Goal: Task Accomplishment & Management: Use online tool/utility

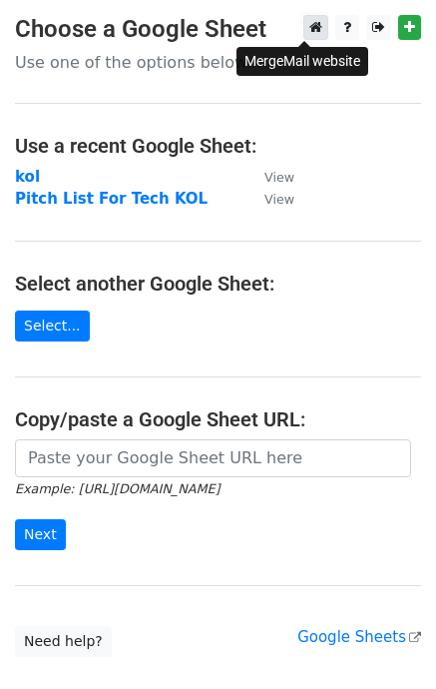
click at [309, 27] on icon at bounding box center [315, 27] width 13 height 14
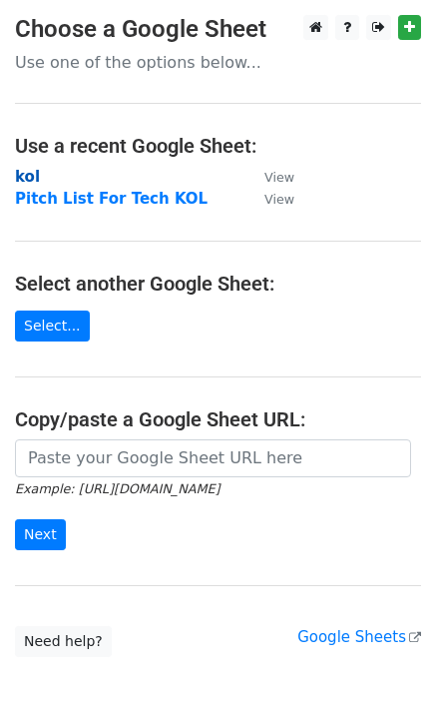
click at [25, 177] on strong "kol" at bounding box center [27, 177] width 25 height 18
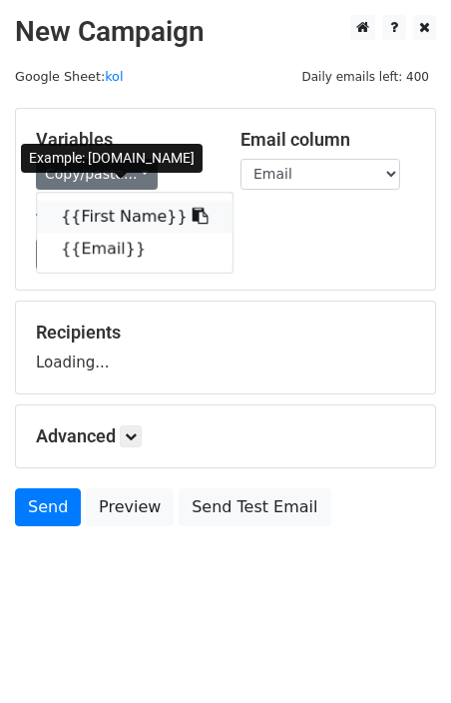
click at [119, 213] on link "{{First Name}}" at bounding box center [135, 217] width 196 height 32
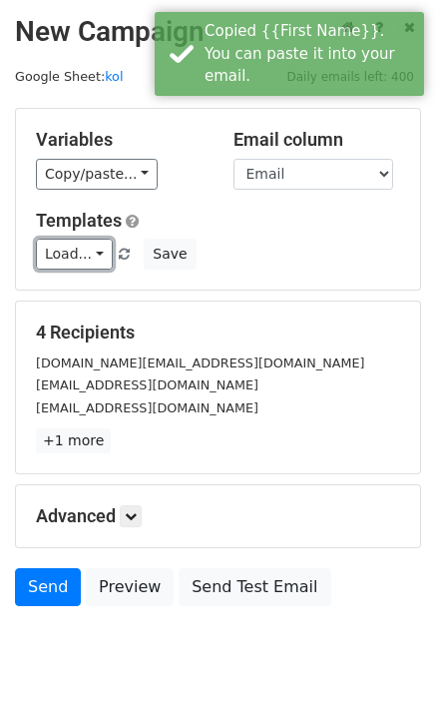
click at [84, 260] on link "Load..." at bounding box center [74, 254] width 77 height 31
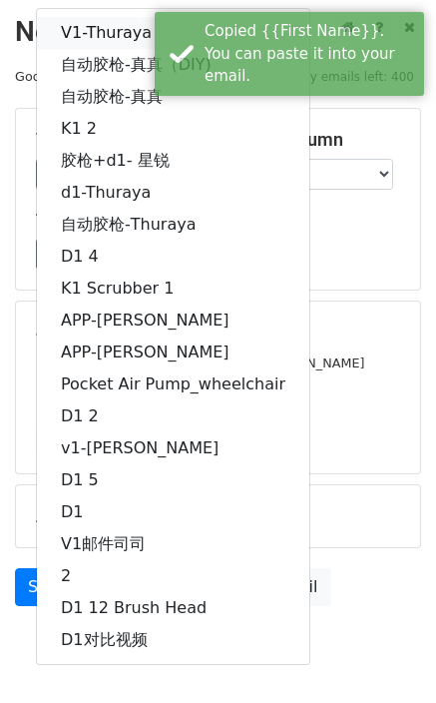
click at [114, 31] on link "V1-Thuraya" at bounding box center [173, 33] width 273 height 32
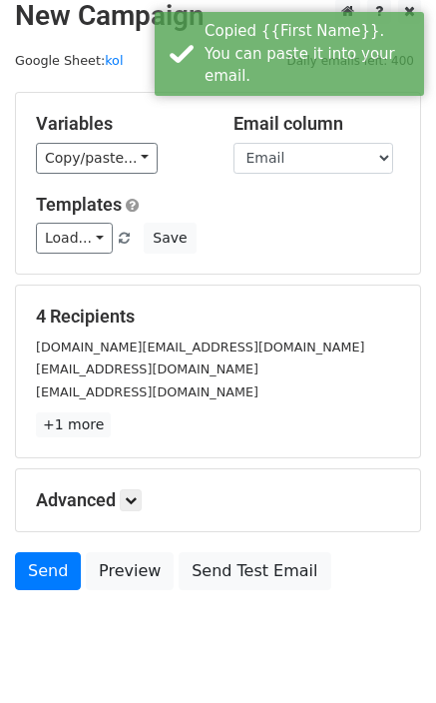
scroll to position [73, 0]
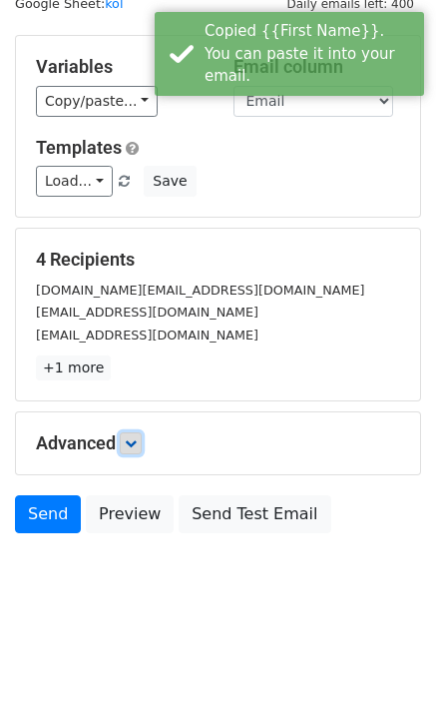
click at [142, 444] on link at bounding box center [131, 443] width 22 height 22
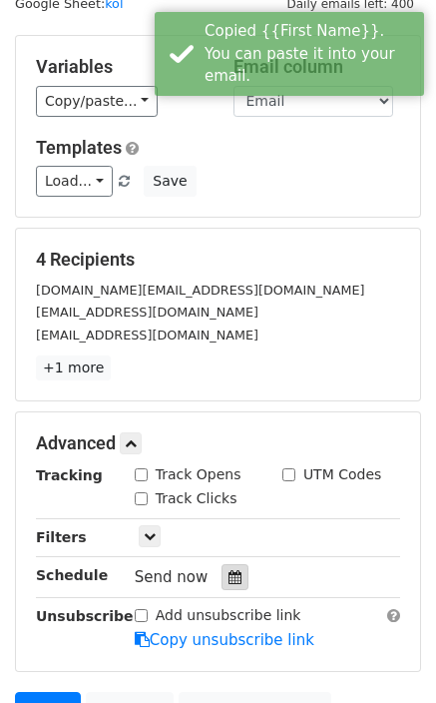
click at [231, 583] on icon at bounding box center [235, 577] width 13 height 14
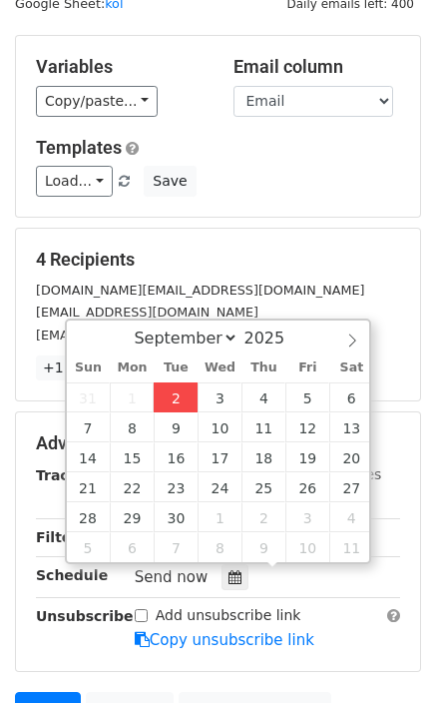
type input "[DATE] 18:04"
type input "06"
type input "04"
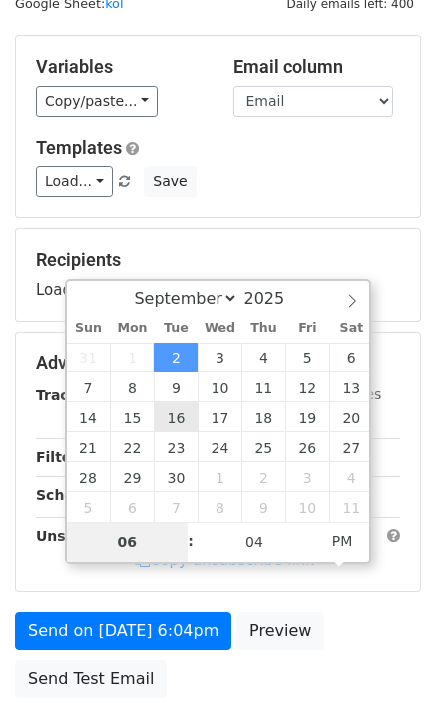
type input "9"
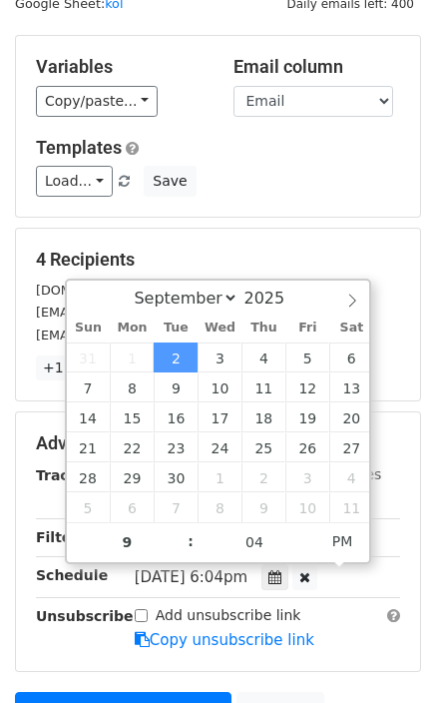
type input "[DATE] 21:04"
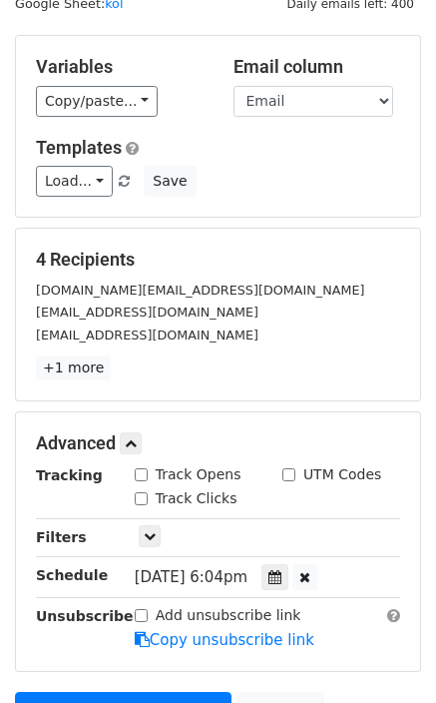
click at [430, 404] on main "New Campaign Daily emails left: 400 Google Sheet: kol Variables Copy/paste... {…" at bounding box center [218, 365] width 436 height 846
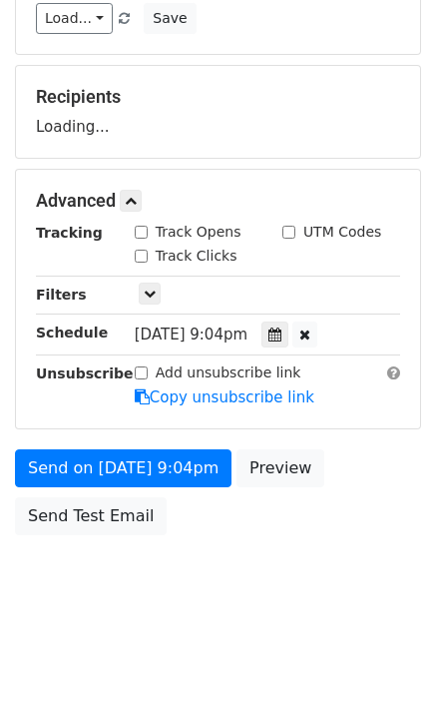
scroll to position [315, 0]
